Goal: Information Seeking & Learning: Learn about a topic

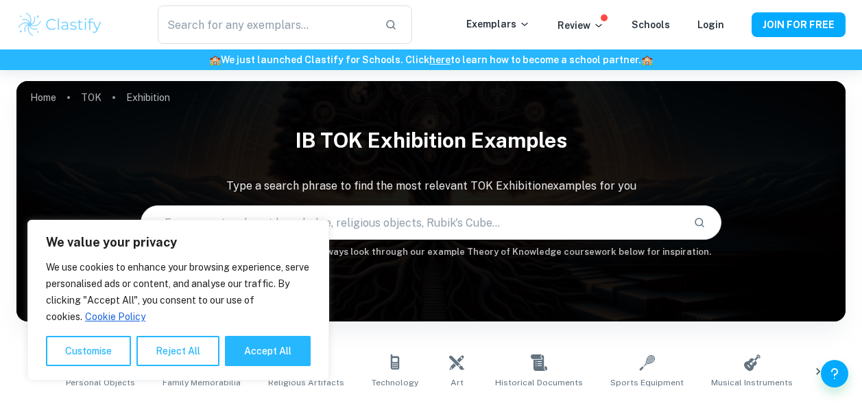
scroll to position [549, 0]
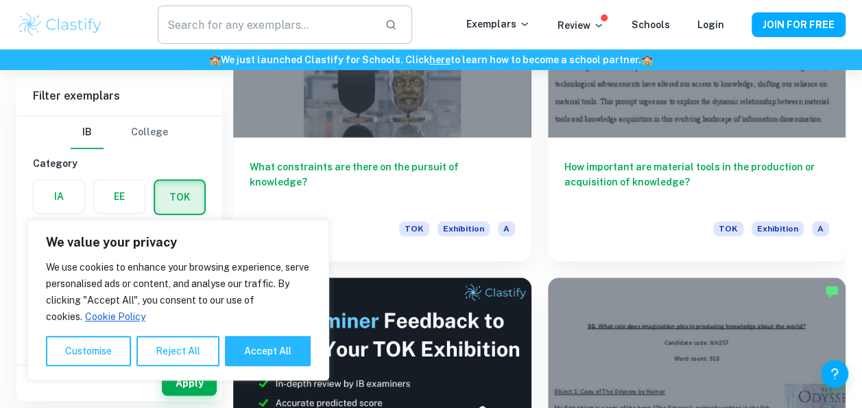
click at [248, 19] on input "text" at bounding box center [265, 24] width 215 height 38
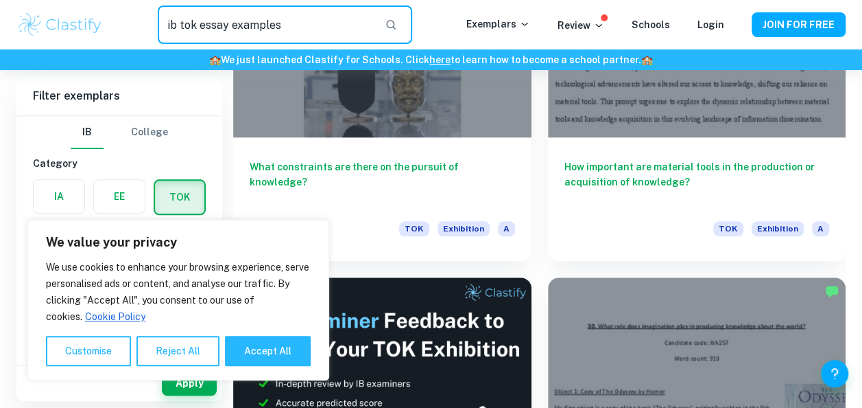
type input "ib tok essay examples"
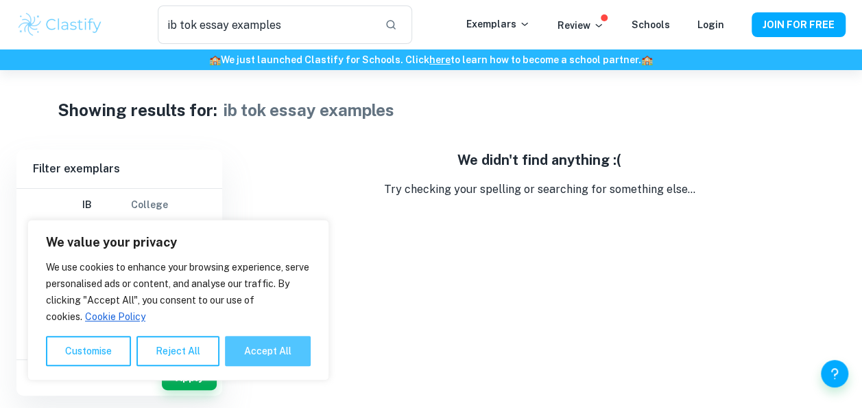
click at [255, 344] on button "Accept All" at bounding box center [268, 351] width 86 height 30
checkbox input "true"
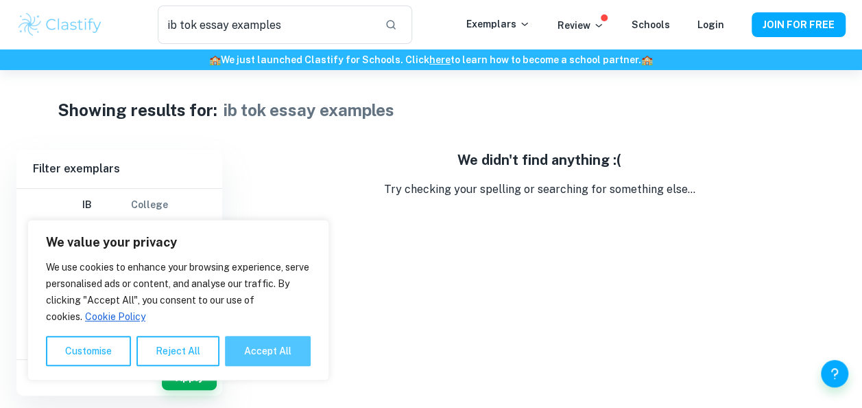
checkbox input "true"
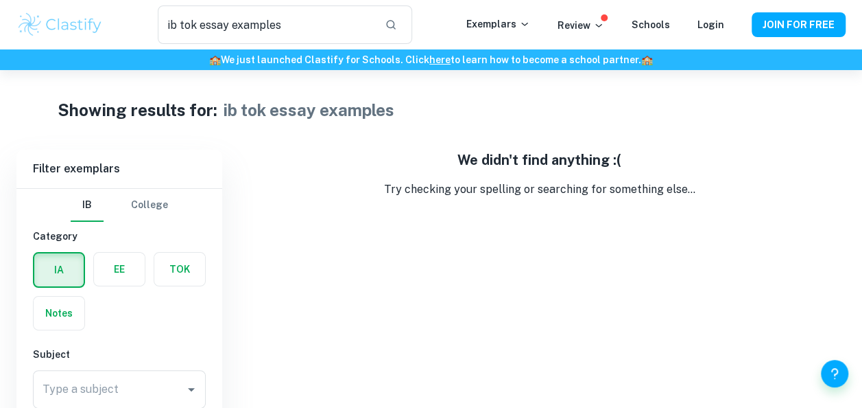
scroll to position [70, 0]
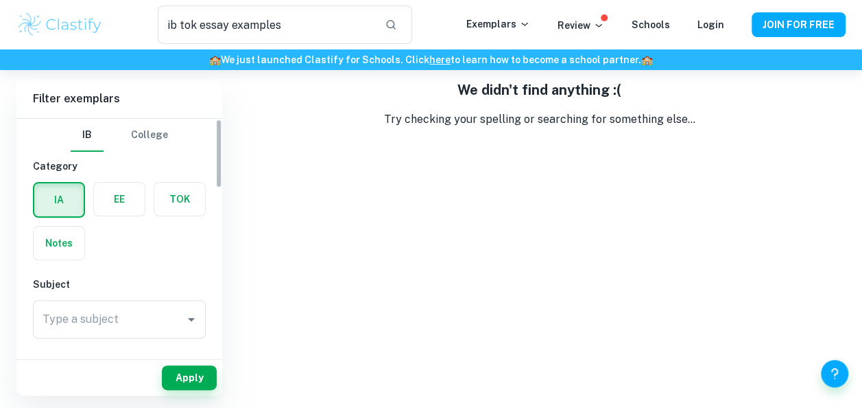
click at [174, 196] on label "button" at bounding box center [179, 199] width 51 height 33
click at [0, 0] on input "radio" at bounding box center [0, 0] width 0 height 0
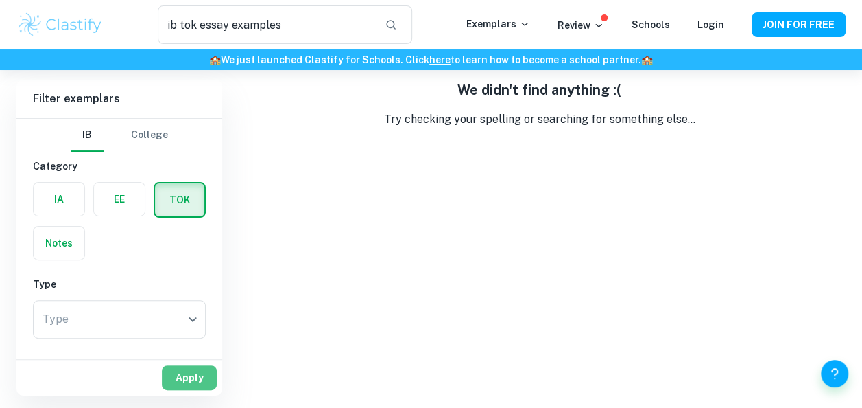
click at [191, 377] on button "Apply" at bounding box center [189, 377] width 55 height 25
